Goal: Transaction & Acquisition: Purchase product/service

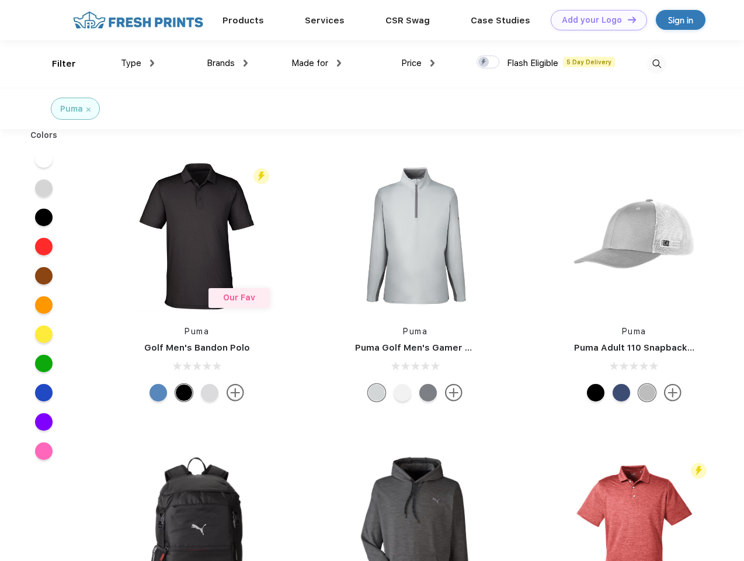
click at [595, 20] on link "Add your Logo Design Tool" at bounding box center [599, 20] width 96 height 20
click at [0, 0] on div "Design Tool" at bounding box center [0, 0] width 0 height 0
click at [627, 19] on link "Add your Logo Design Tool" at bounding box center [599, 20] width 96 height 20
click at [56, 64] on div "Filter" at bounding box center [64, 63] width 24 height 13
click at [138, 63] on span "Type" at bounding box center [131, 63] width 20 height 11
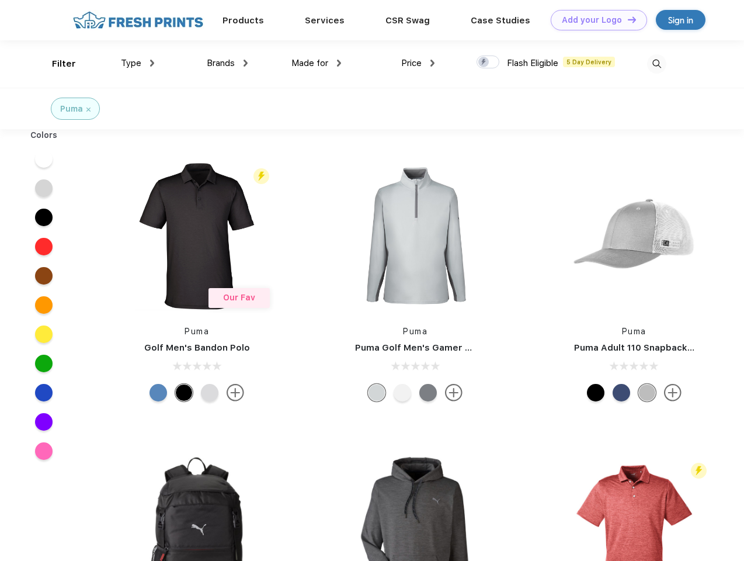
click at [227, 63] on span "Brands" at bounding box center [221, 63] width 28 height 11
click at [317, 63] on span "Made for" at bounding box center [310, 63] width 37 height 11
click at [418, 63] on span "Price" at bounding box center [411, 63] width 20 height 11
click at [488, 63] on div at bounding box center [488, 61] width 23 height 13
click at [484, 63] on input "checkbox" at bounding box center [481, 59] width 8 height 8
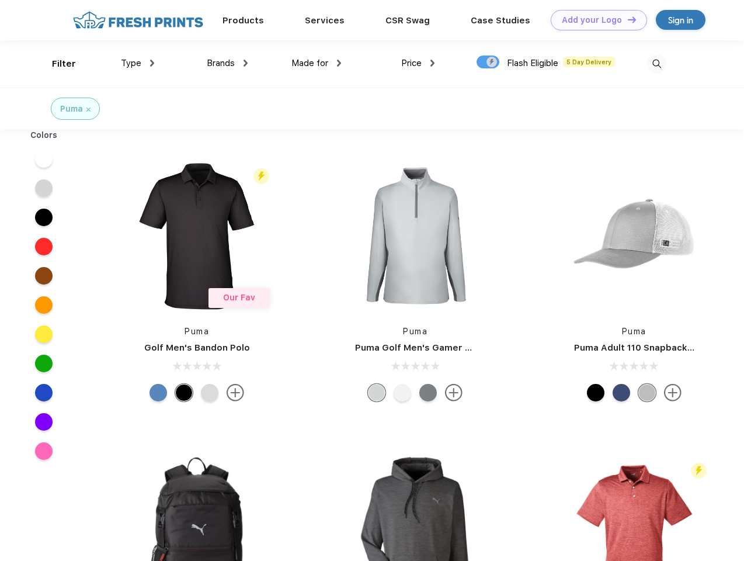
click at [657, 64] on img at bounding box center [656, 63] width 19 height 19
